Goal: Task Accomplishment & Management: Manage account settings

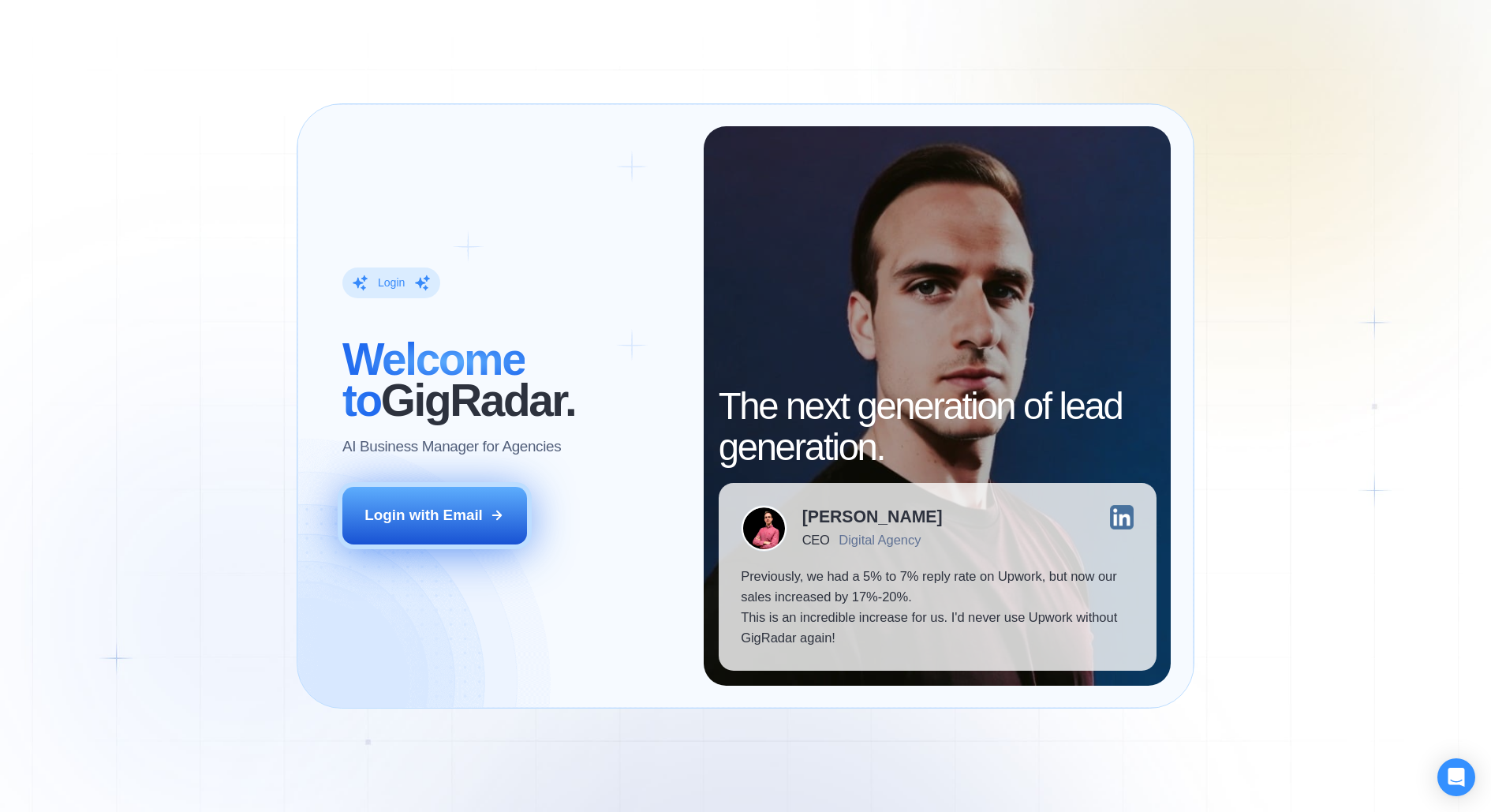
click at [459, 518] on div "Login with Email" at bounding box center [423, 515] width 118 height 21
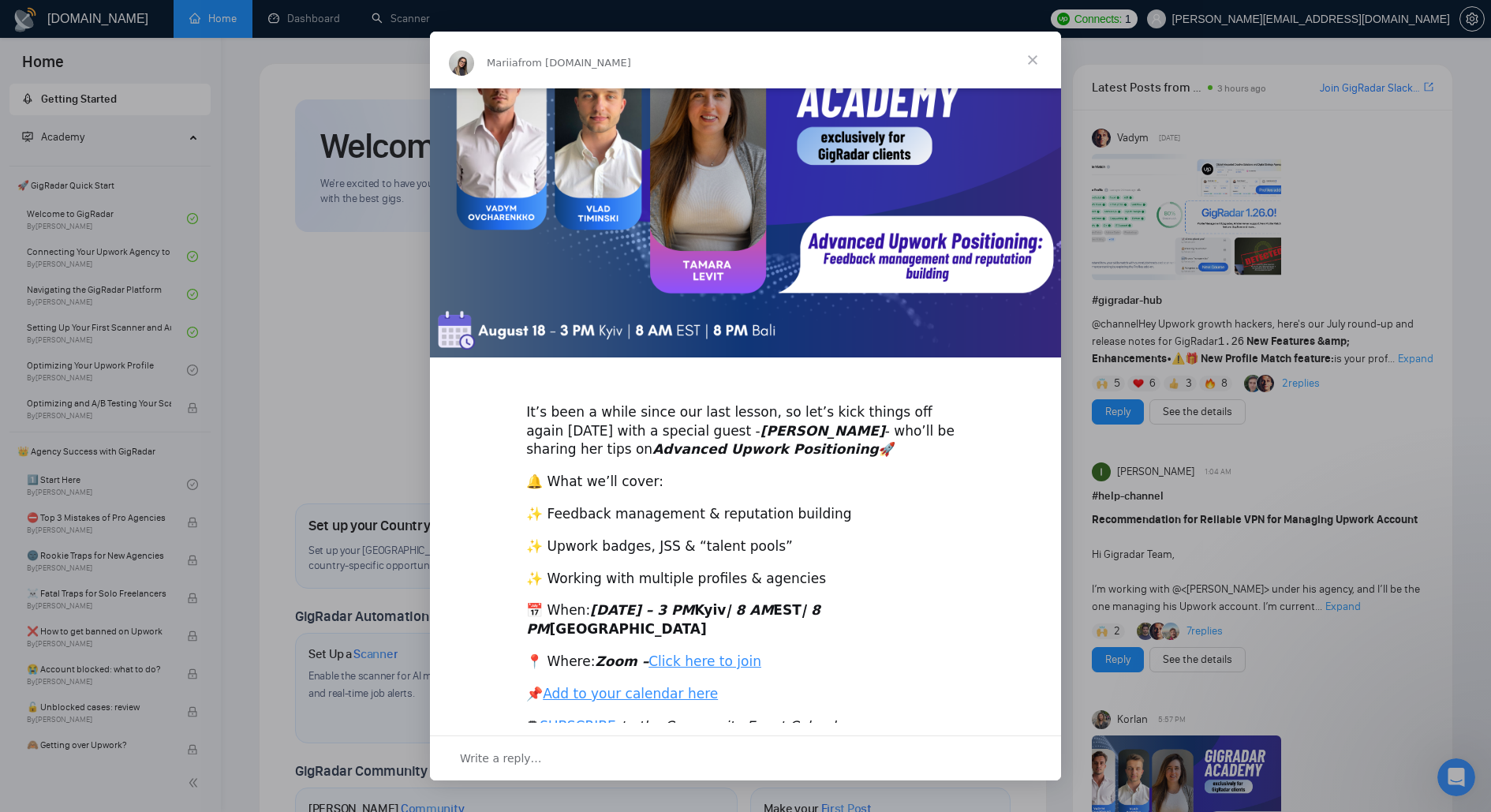
scroll to position [93, 0]
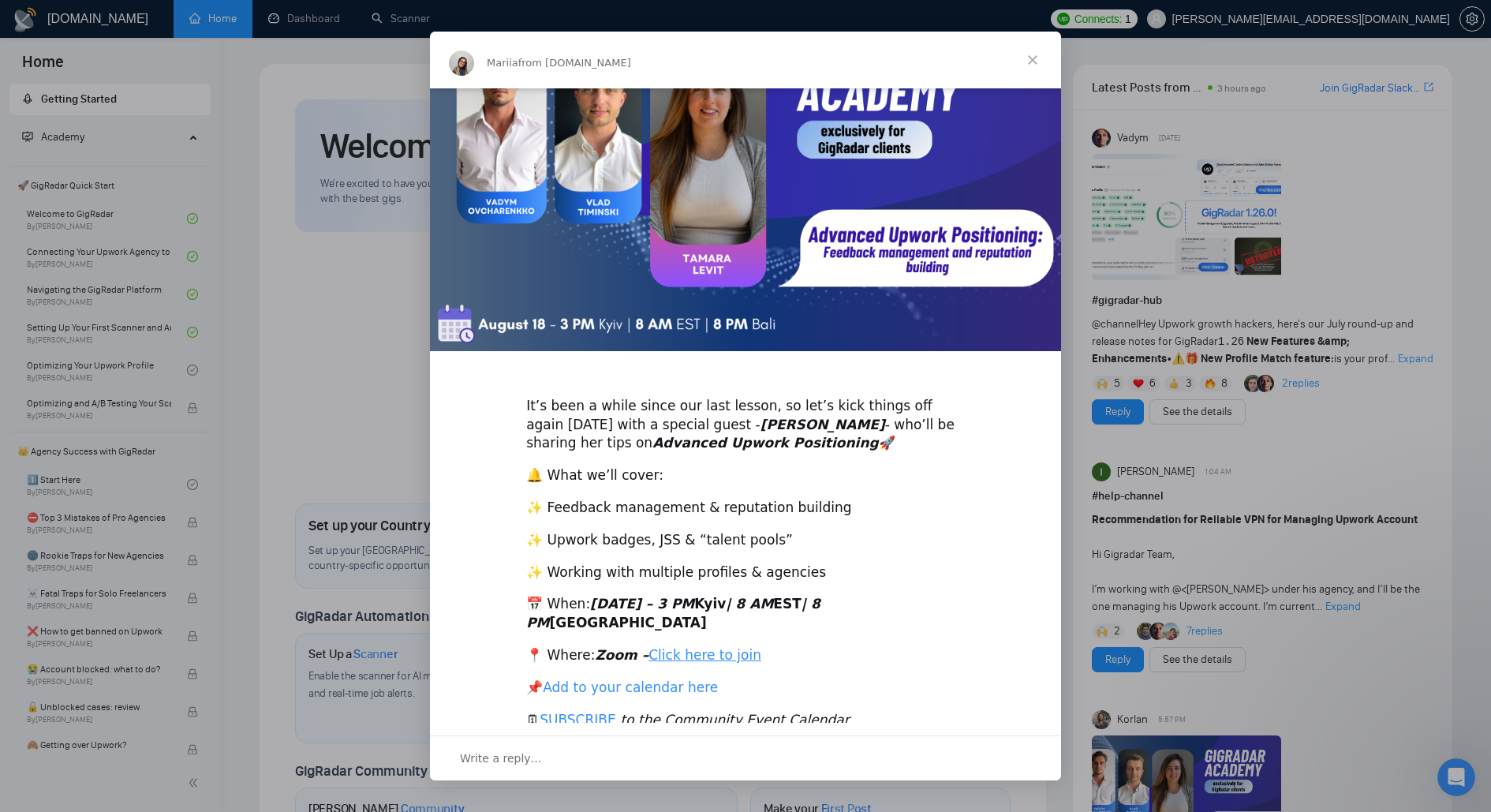
click at [635, 679] on link "Add to your calendar here" at bounding box center [630, 687] width 175 height 16
click at [1031, 61] on span "Close" at bounding box center [1033, 60] width 57 height 57
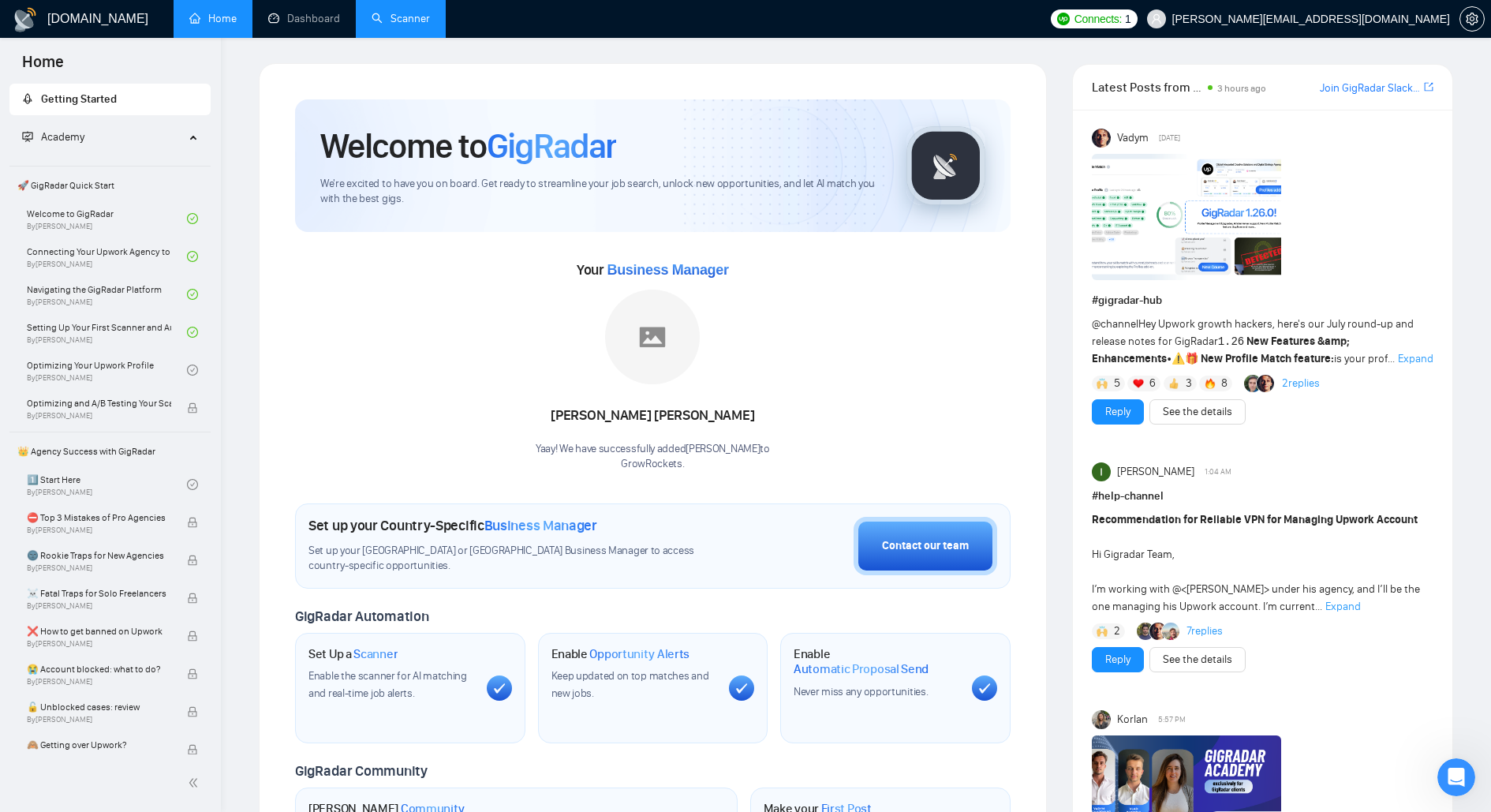
click at [398, 22] on link "Scanner" at bounding box center [401, 18] width 59 height 13
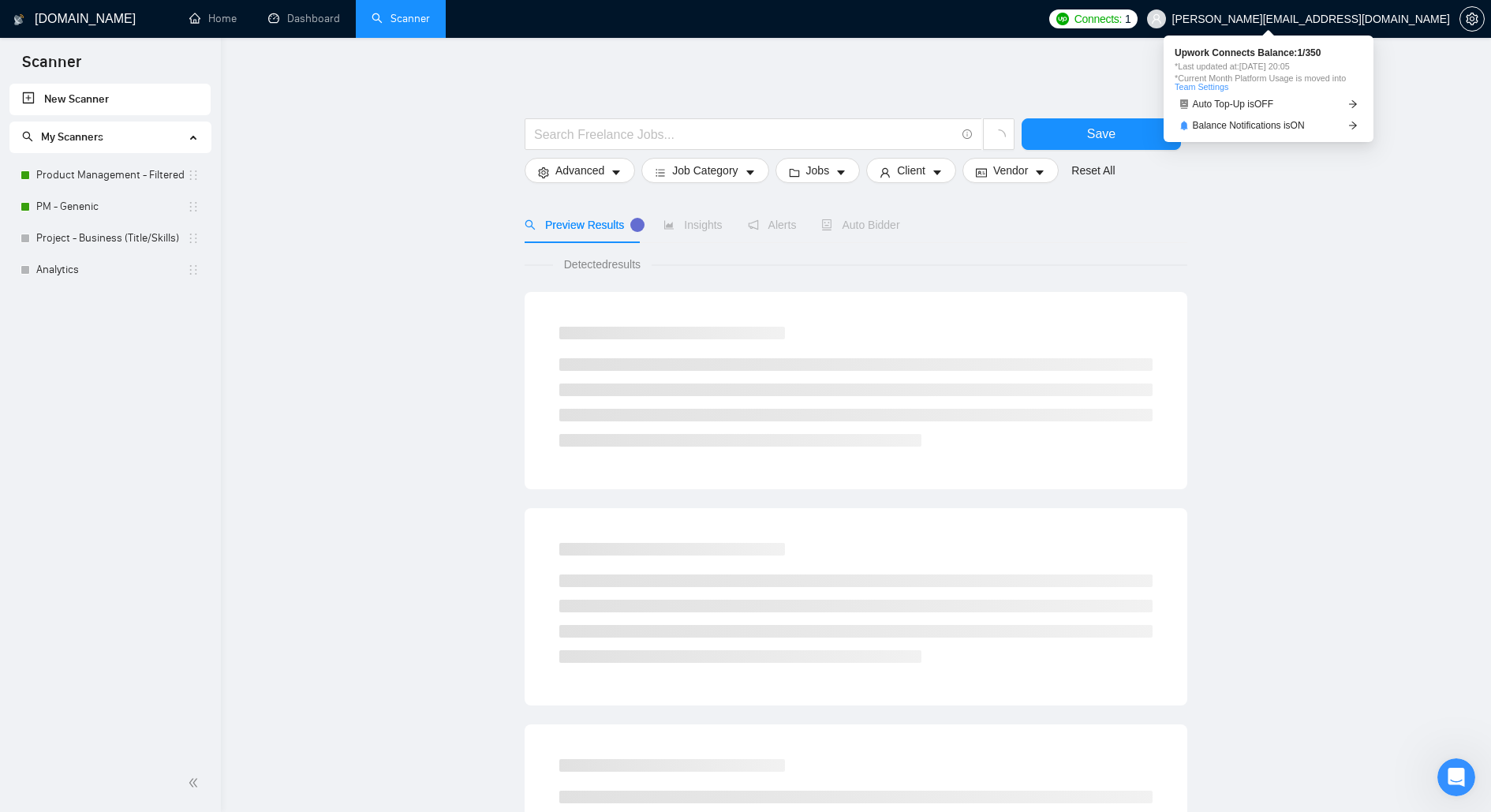
click at [1122, 25] on span "Connects:" at bounding box center [1098, 19] width 47 height 17
click at [1290, 109] on link "Auto Top-Up is OFF" at bounding box center [1268, 104] width 188 height 17
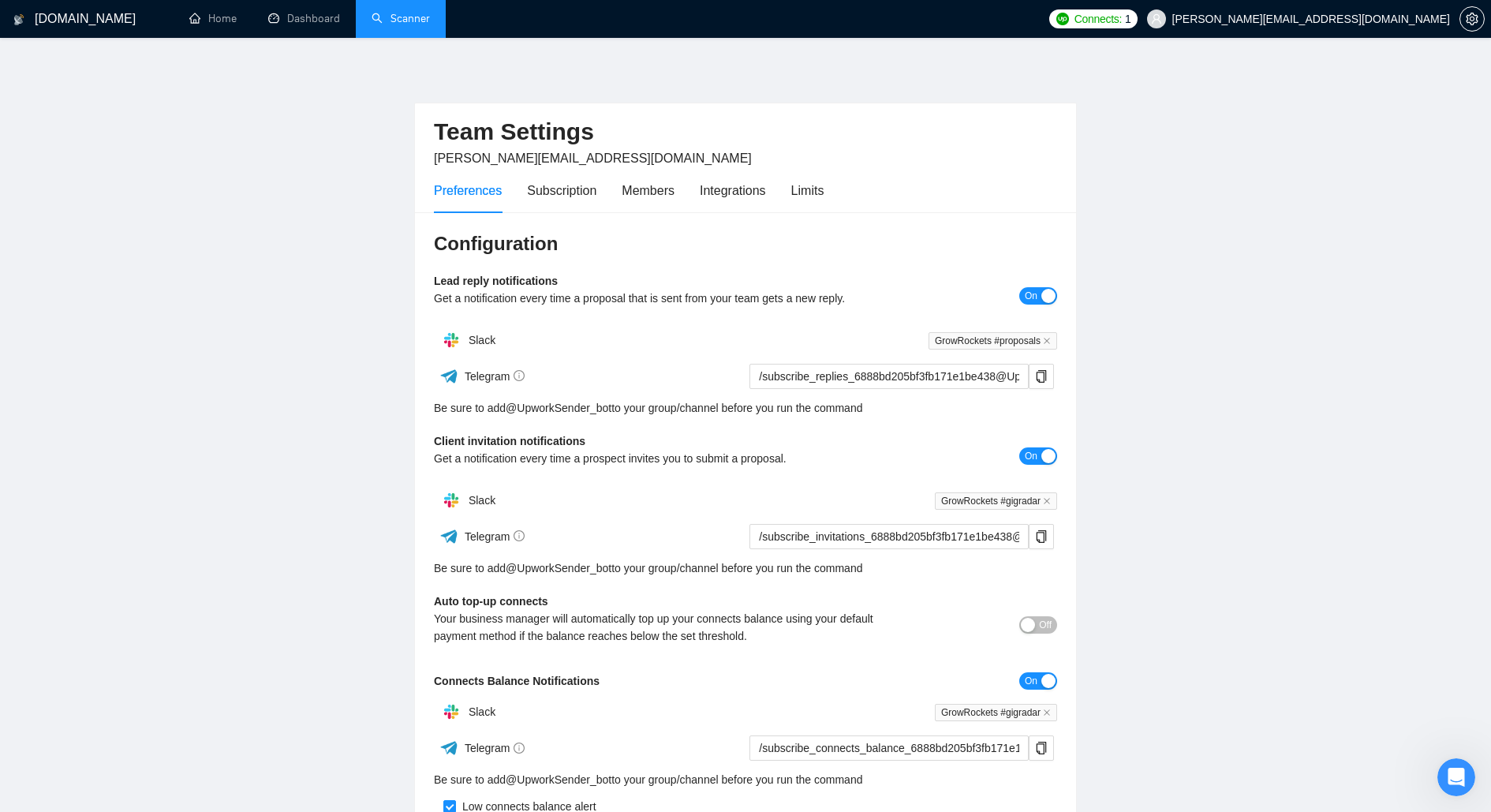
scroll to position [203, 0]
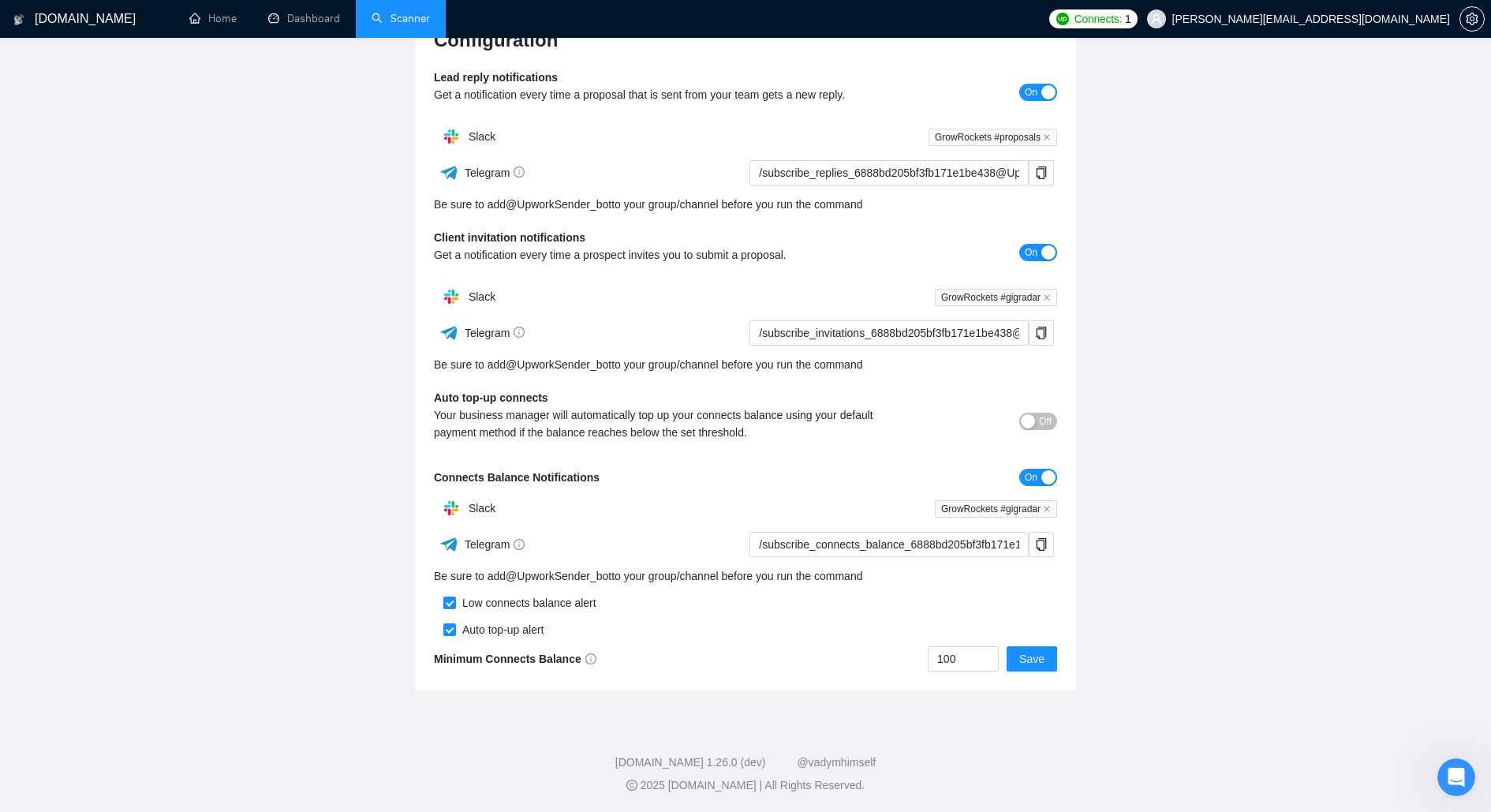
click at [1032, 419] on div "button" at bounding box center [1028, 421] width 14 height 14
click at [1040, 662] on span "Save" at bounding box center [1032, 658] width 25 height 17
drag, startPoint x: 962, startPoint y: 654, endPoint x: 918, endPoint y: 654, distance: 44.0
click at [918, 654] on div "100 Save" at bounding box center [901, 658] width 312 height 25
type input "30"
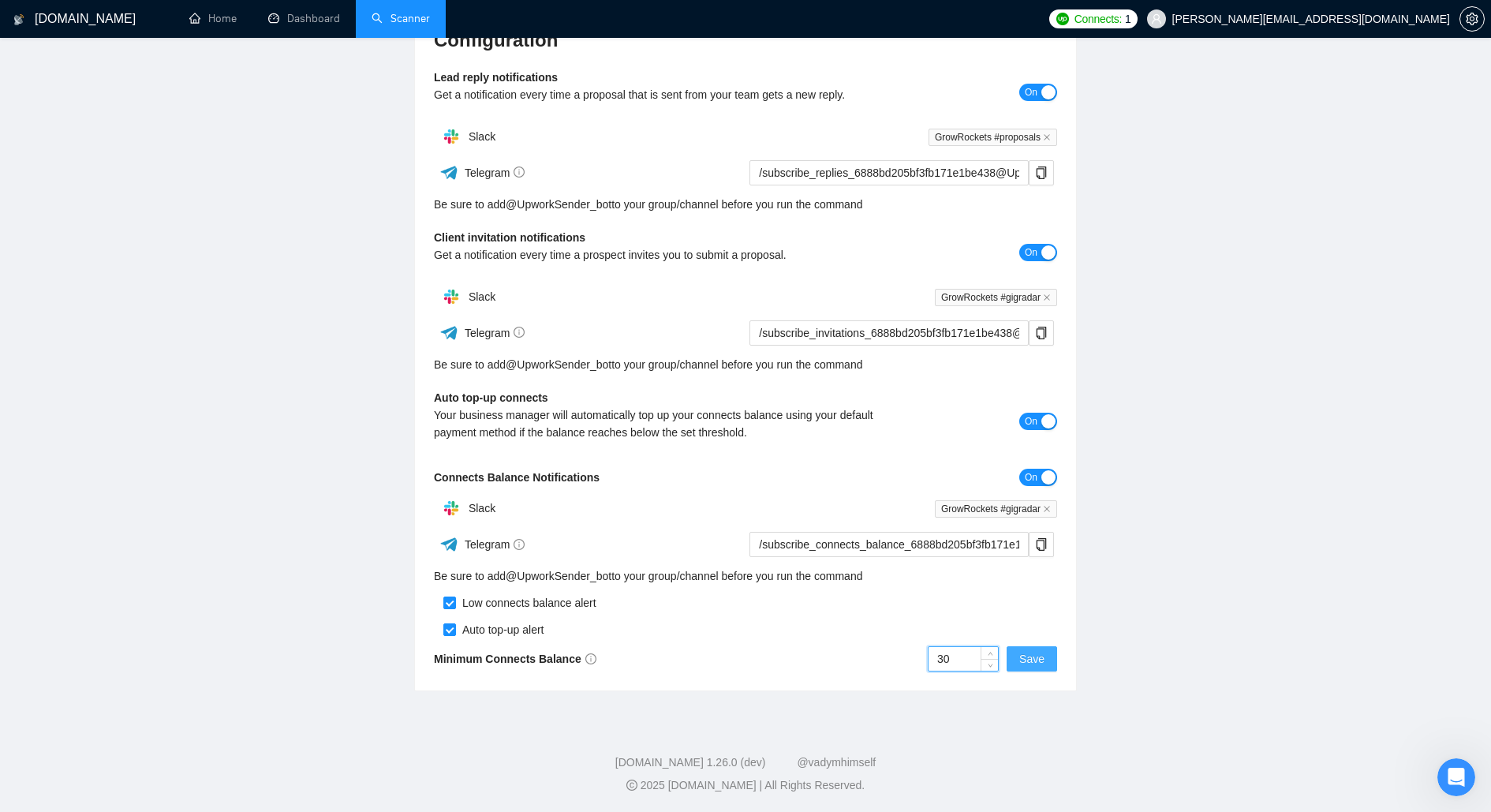
click at [1045, 664] on button "Save" at bounding box center [1032, 658] width 51 height 25
click at [88, 22] on h1 "GigRadar.io" at bounding box center [85, 19] width 101 height 38
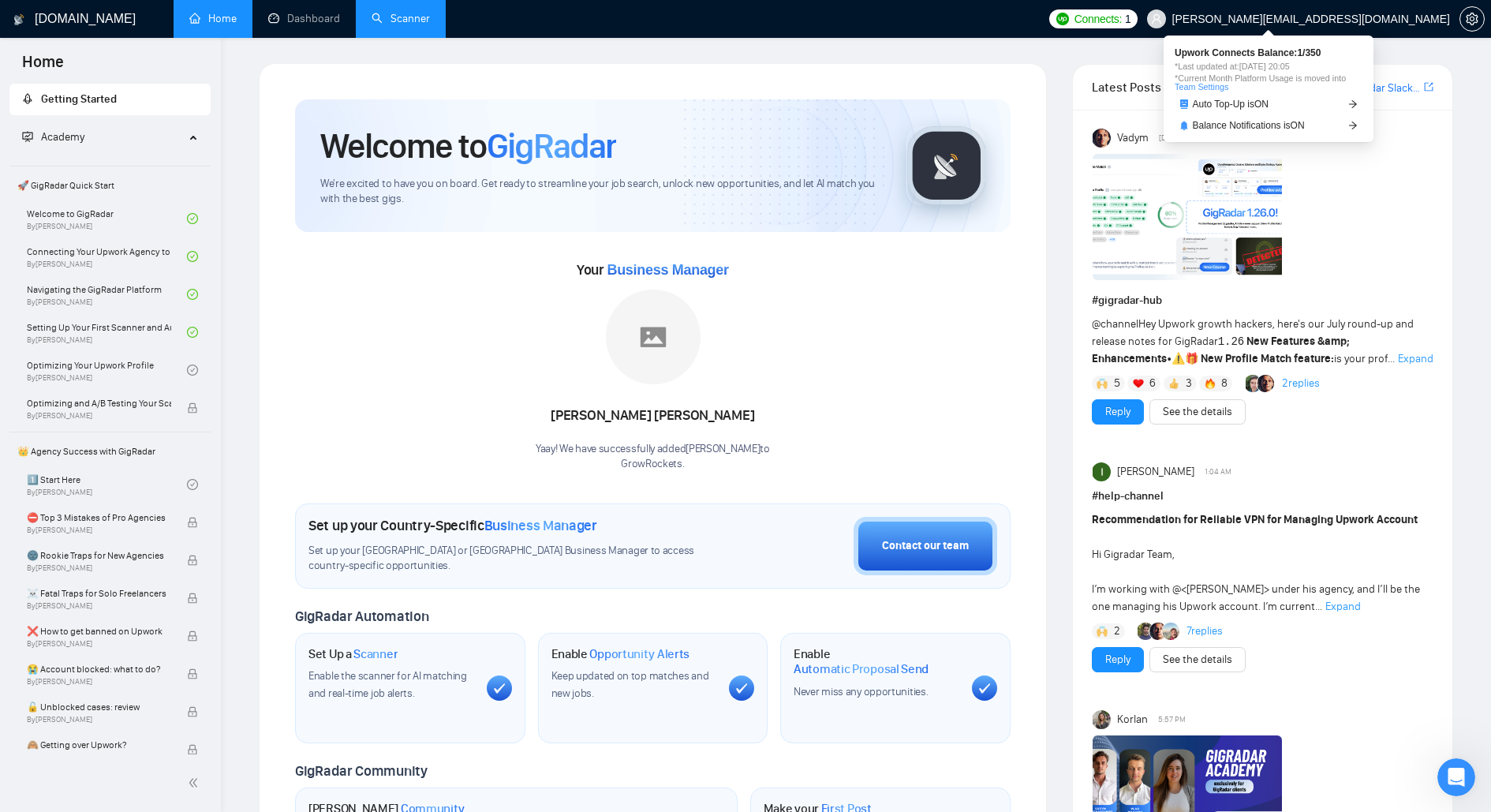
click at [1122, 20] on span "Connects:" at bounding box center [1098, 19] width 47 height 17
